Goal: Check status: Check status

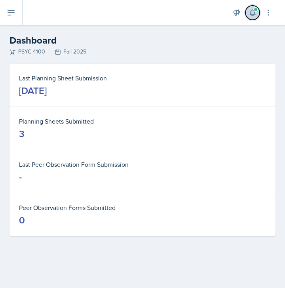
click at [254, 10] on span at bounding box center [255, 9] width 5 height 5
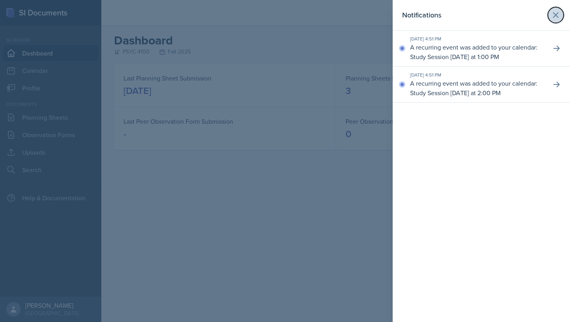
click at [285, 18] on icon at bounding box center [556, 15] width 10 height 10
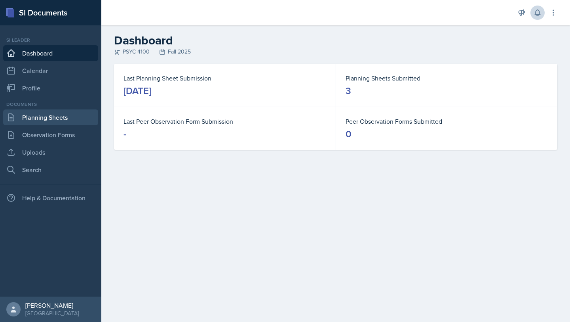
click at [27, 118] on link "Planning Sheets" at bounding box center [50, 117] width 95 height 16
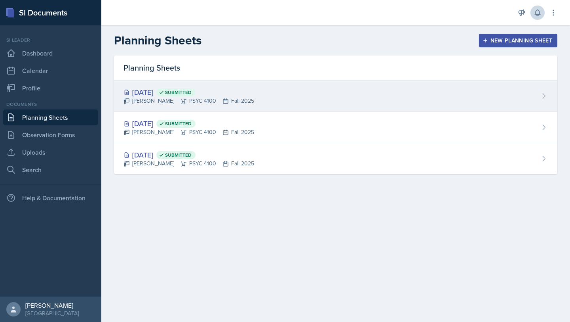
click at [185, 96] on div "[DATE] Submitted" at bounding box center [189, 92] width 131 height 11
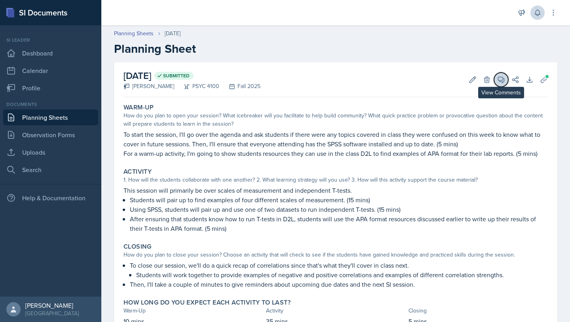
click at [285, 83] on button "View Comments" at bounding box center [501, 79] width 14 height 14
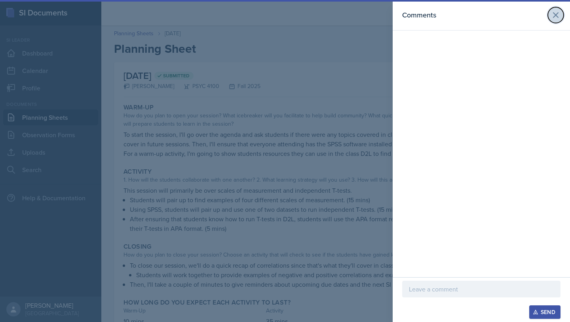
click at [285, 15] on icon at bounding box center [556, 15] width 10 height 10
